Goal: Task Accomplishment & Management: Manage account settings

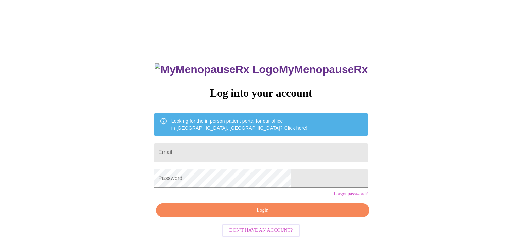
scroll to position [7, 0]
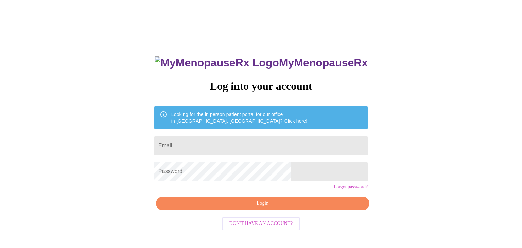
click at [295, 147] on input "Email" at bounding box center [260, 145] width 213 height 19
type input "[EMAIL_ADDRESS][DOMAIN_NAME]"
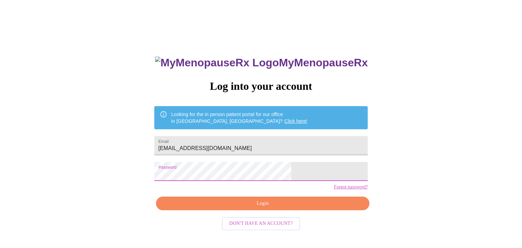
click at [283, 208] on span "Login" at bounding box center [263, 203] width 198 height 8
